Goal: Information Seeking & Learning: Learn about a topic

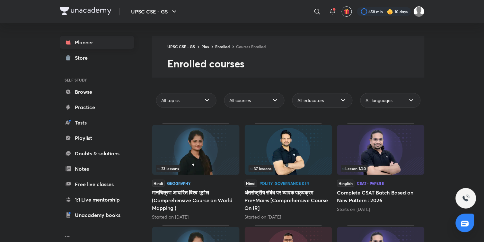
click at [75, 47] on link "Planner" at bounding box center [97, 42] width 75 height 13
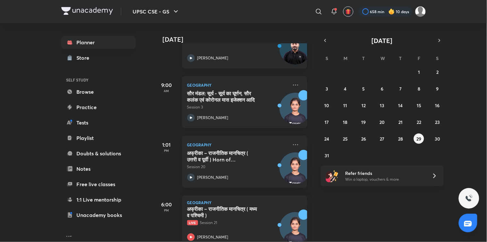
scroll to position [80, 0]
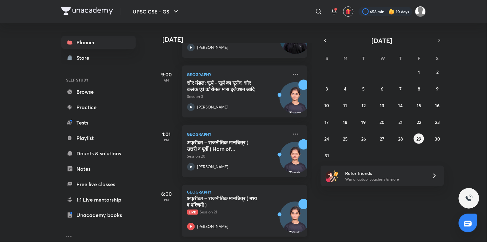
click at [190, 226] on icon at bounding box center [191, 227] width 2 height 2
